Goal: Transaction & Acquisition: Book appointment/travel/reservation

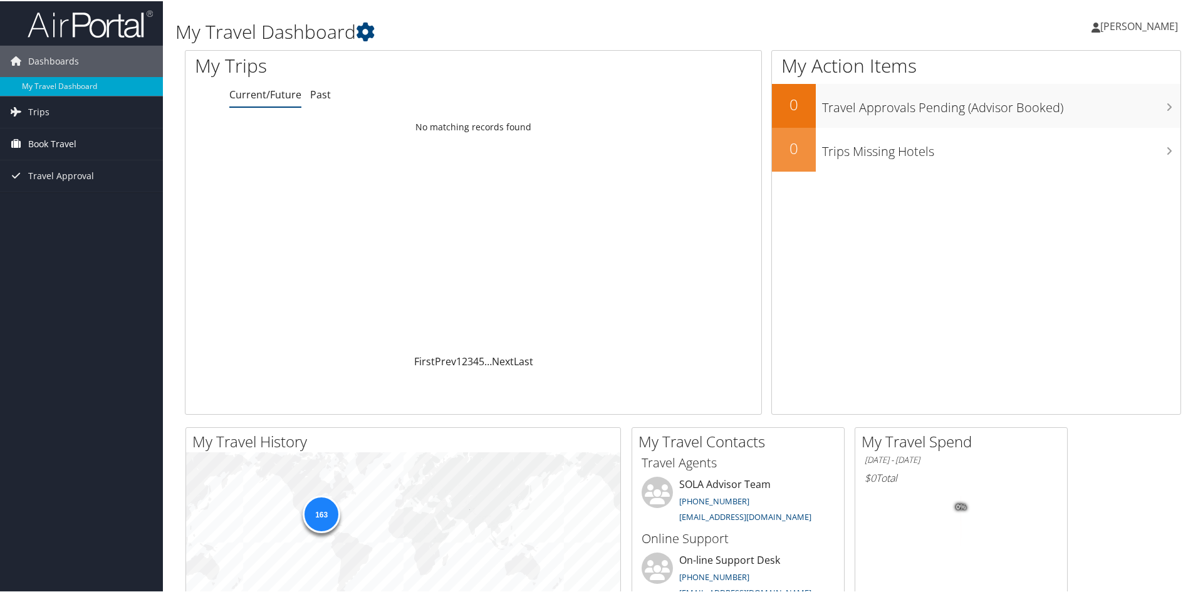
click at [53, 138] on span "Book Travel" at bounding box center [52, 142] width 48 height 31
click at [54, 187] on link "Book/Manage Online Trips" at bounding box center [81, 186] width 163 height 19
